Goal: Transaction & Acquisition: Purchase product/service

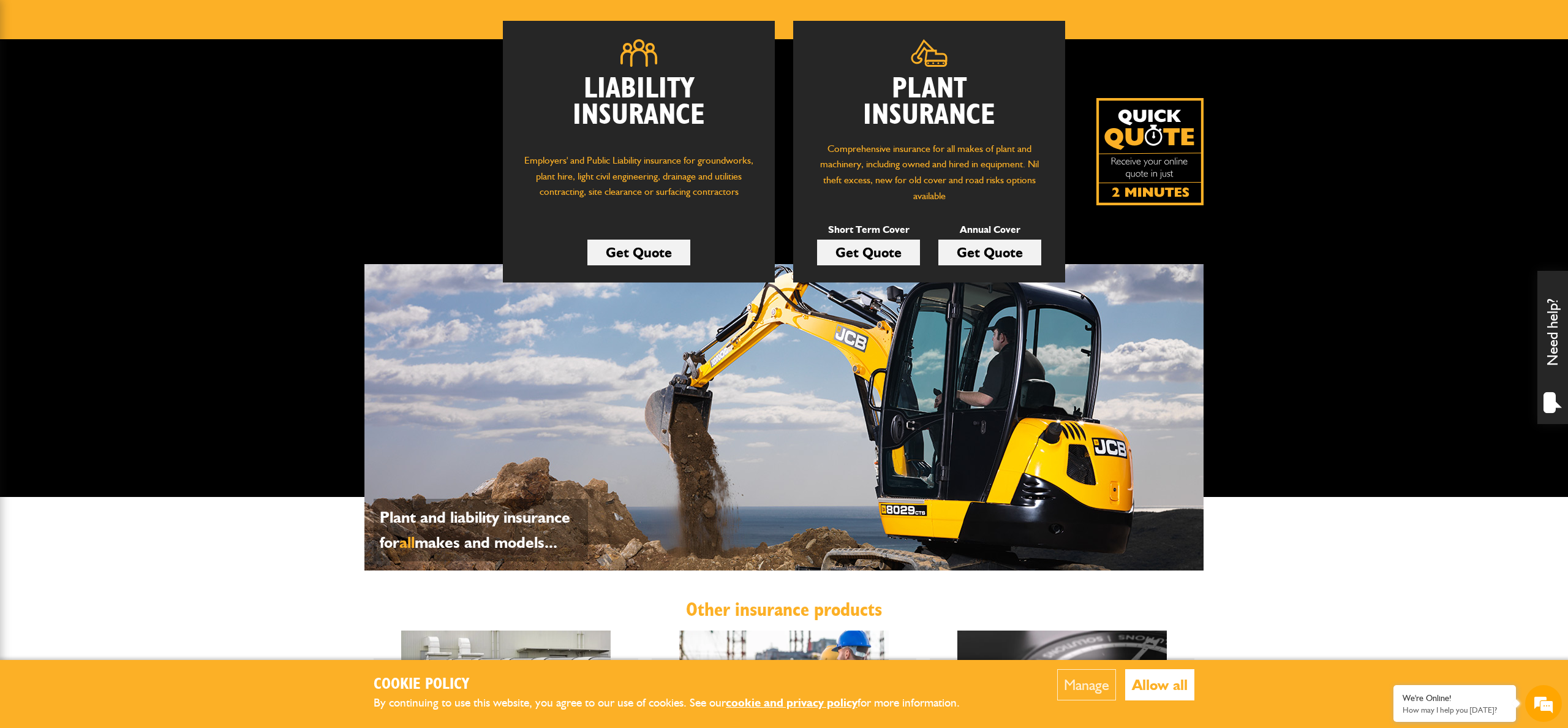
click at [899, 251] on link "Get Quote" at bounding box center [869, 252] width 103 height 25
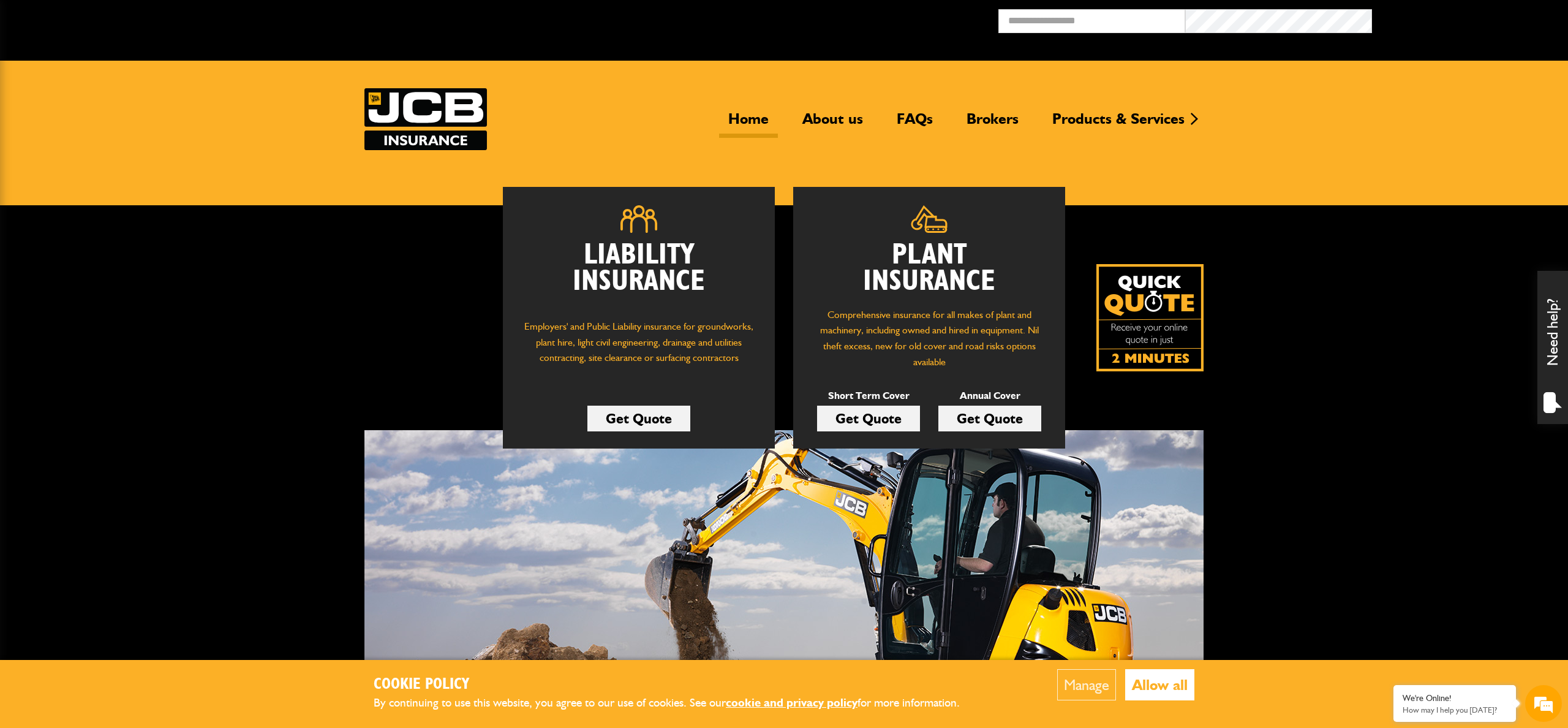
scroll to position [165, 0]
